Goal: Information Seeking & Learning: Find specific fact

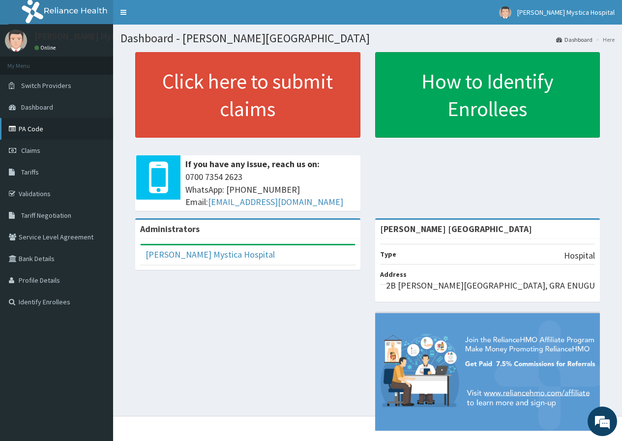
click at [39, 127] on link "PA Code" at bounding box center [56, 129] width 113 height 22
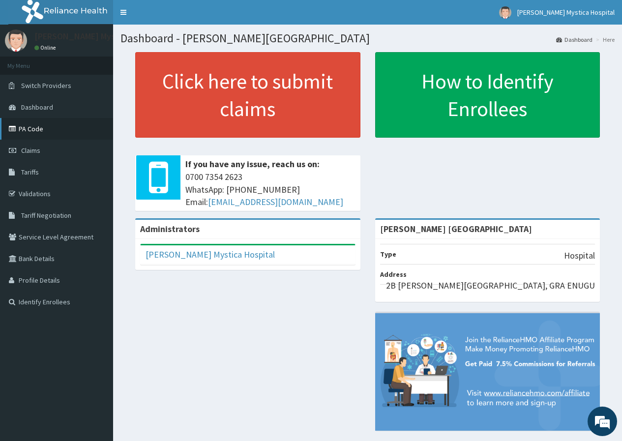
click at [50, 129] on link "PA Code" at bounding box center [56, 129] width 113 height 22
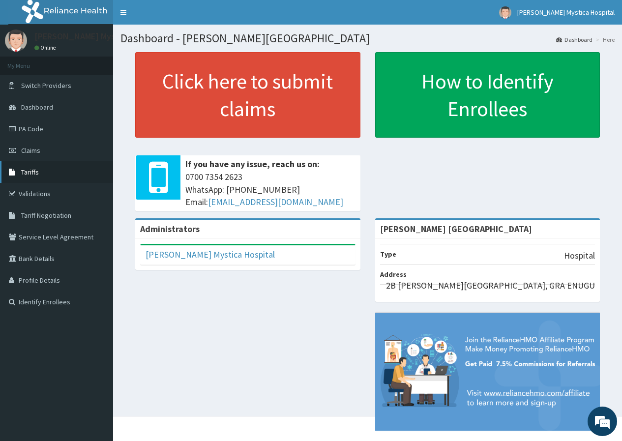
click at [51, 171] on link "Tariffs" at bounding box center [56, 172] width 113 height 22
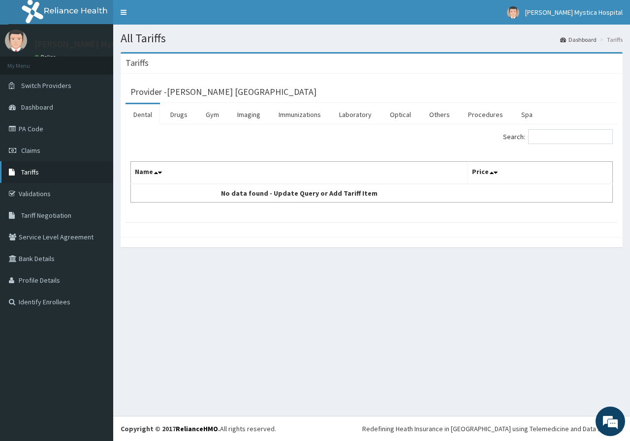
click at [34, 167] on link "Tariffs" at bounding box center [56, 172] width 113 height 22
click at [555, 137] on input "Search:" at bounding box center [570, 136] width 85 height 15
type input "ESOF"
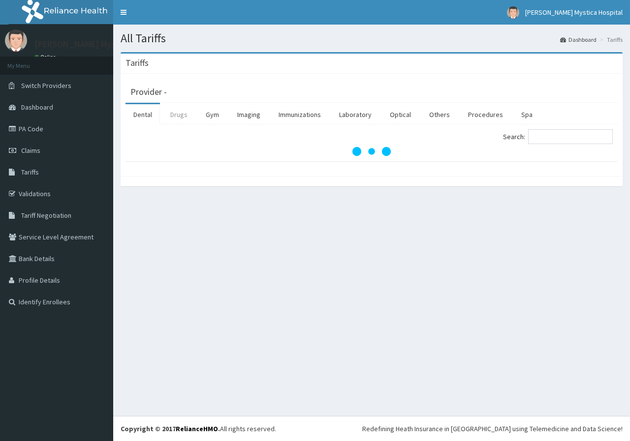
click at [184, 117] on link "Drugs" at bounding box center [178, 114] width 33 height 21
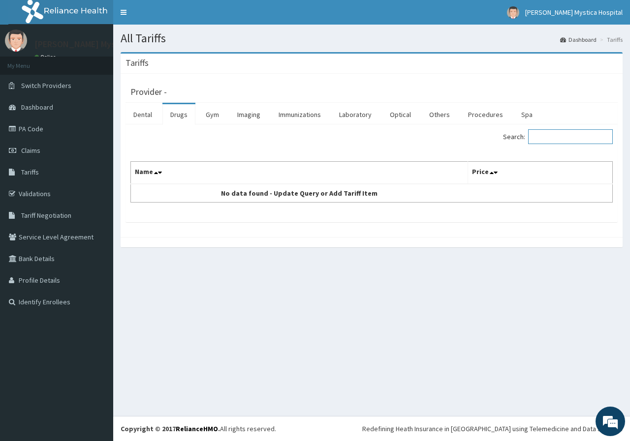
click at [582, 134] on input "Search:" at bounding box center [570, 136] width 85 height 15
type input "E"
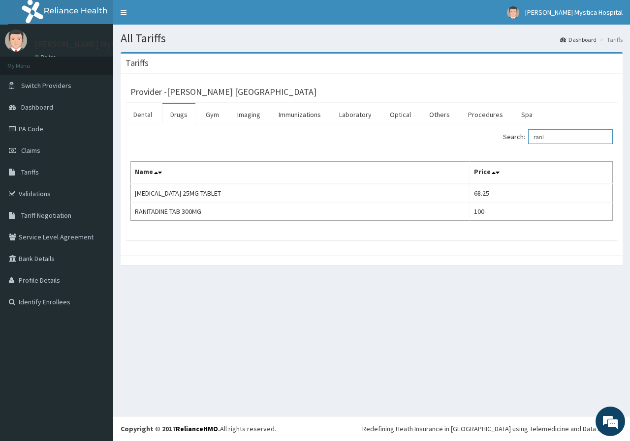
type input "rani"
